Goal: Information Seeking & Learning: Learn about a topic

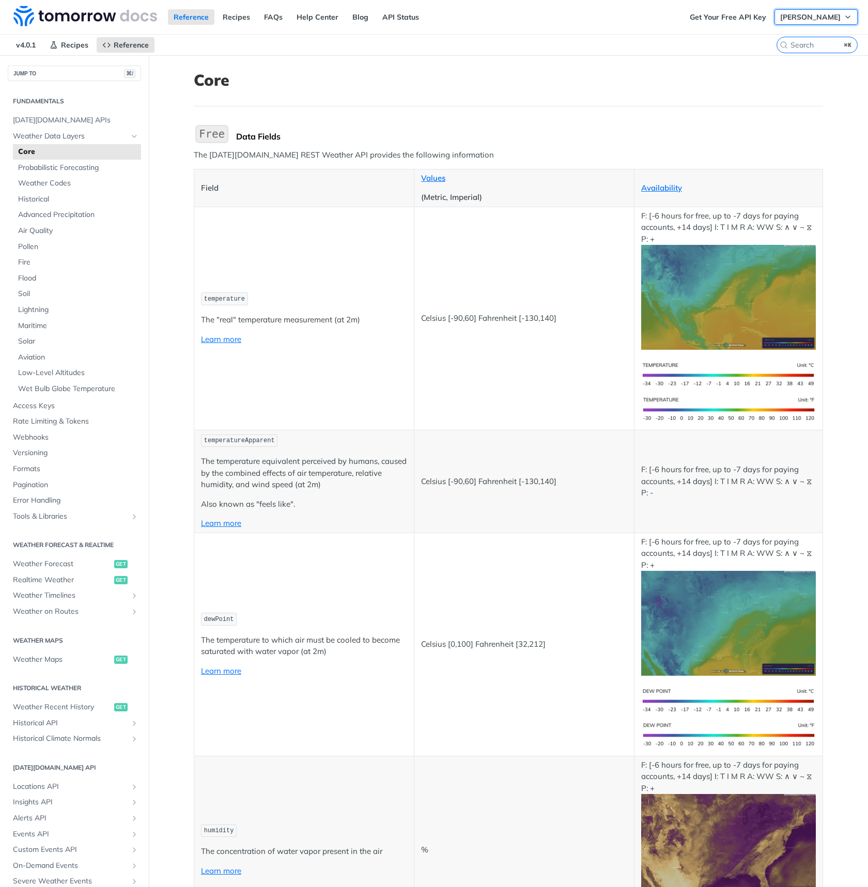
click at [797, 20] on span "[PERSON_NAME]" at bounding box center [810, 16] width 60 height 9
click at [55, 12] on img at bounding box center [85, 16] width 144 height 21
